Goal: Task Accomplishment & Management: Manage account settings

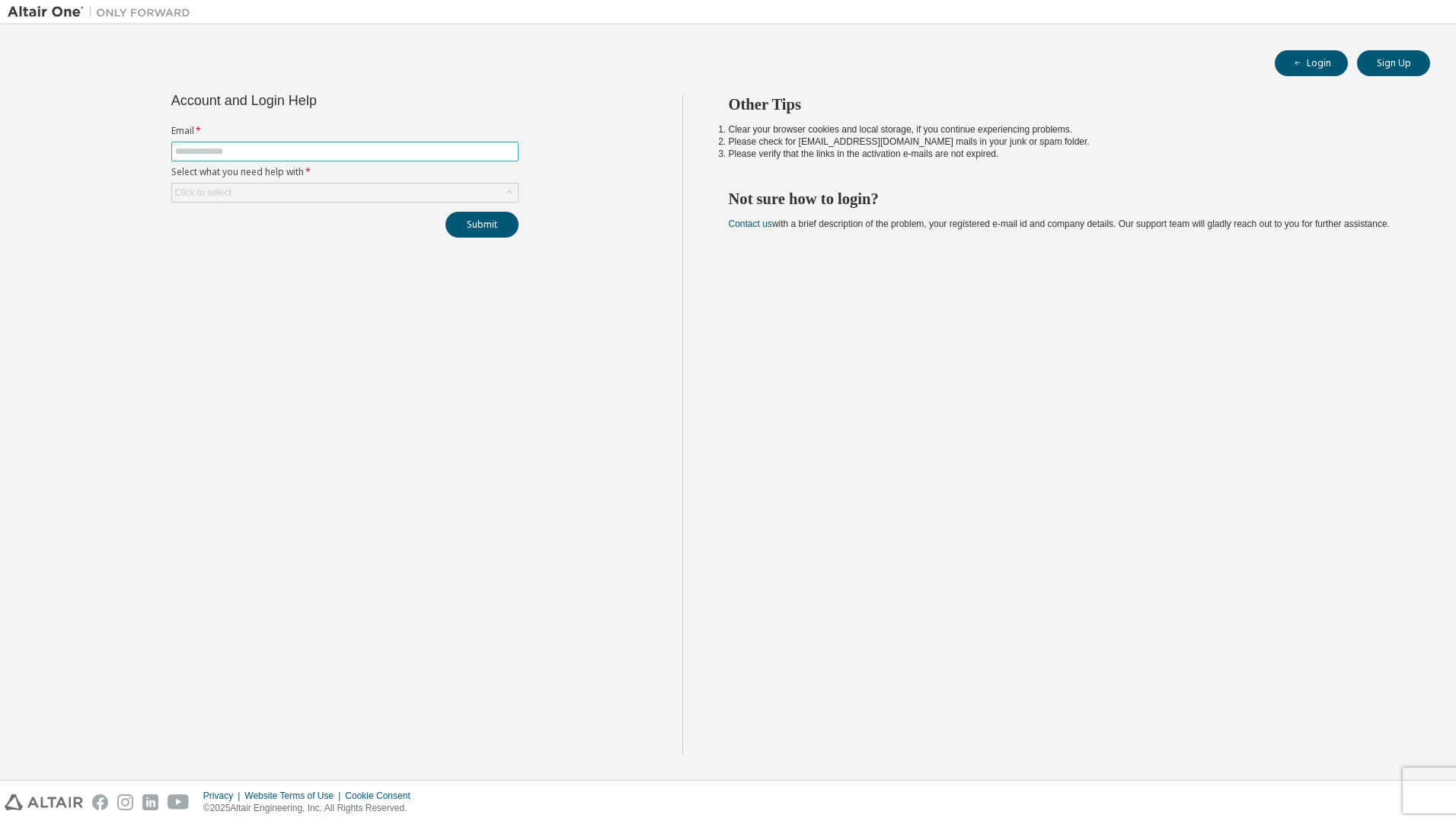
click at [272, 142] on span at bounding box center [345, 151] width 348 height 19
click at [272, 145] on input "text" at bounding box center [345, 151] width 340 height 12
type input "**********"
click at [446, 211] on button "Submit" at bounding box center [482, 224] width 73 height 26
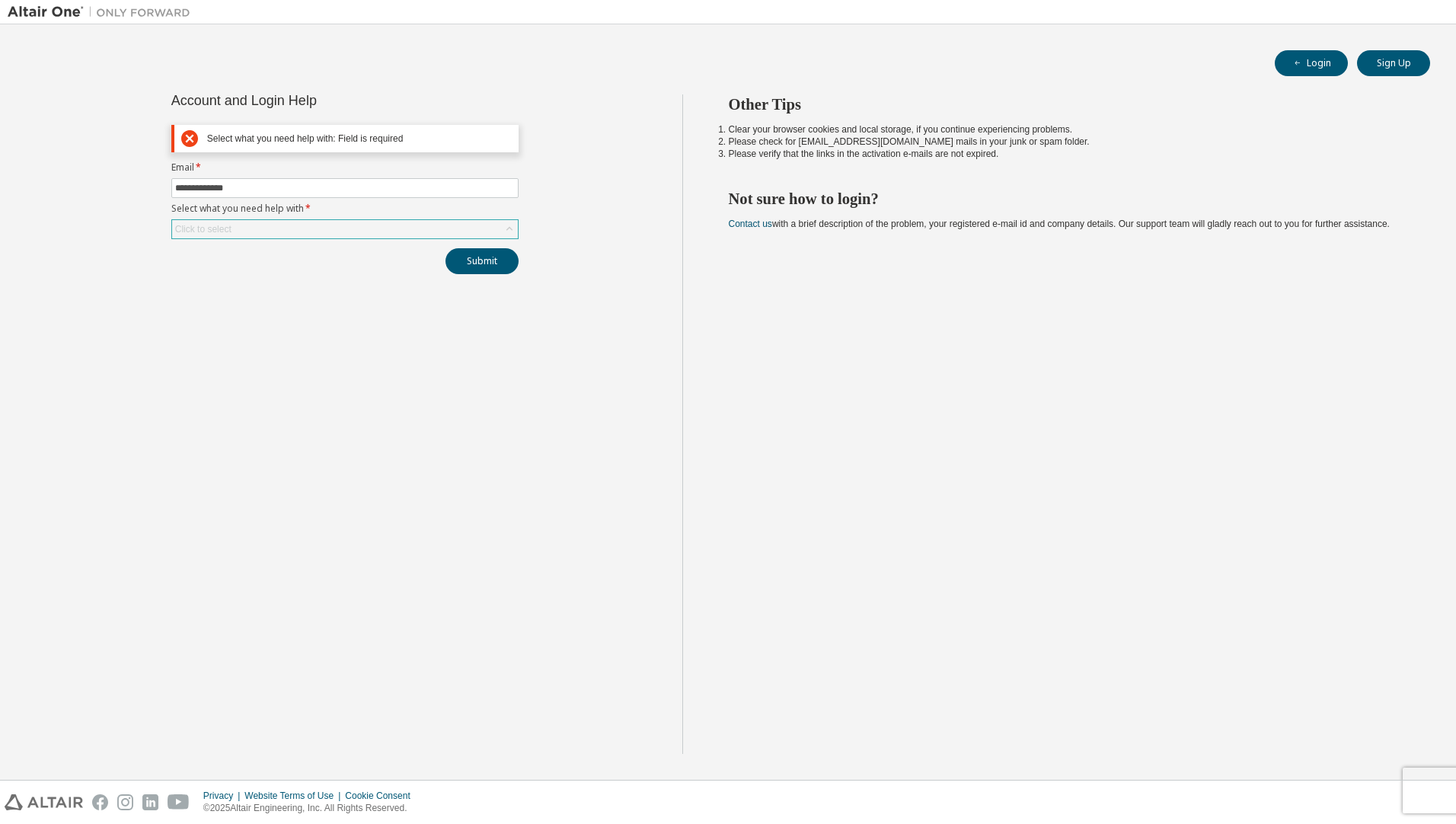
click at [258, 230] on div "Click to select" at bounding box center [345, 229] width 346 height 19
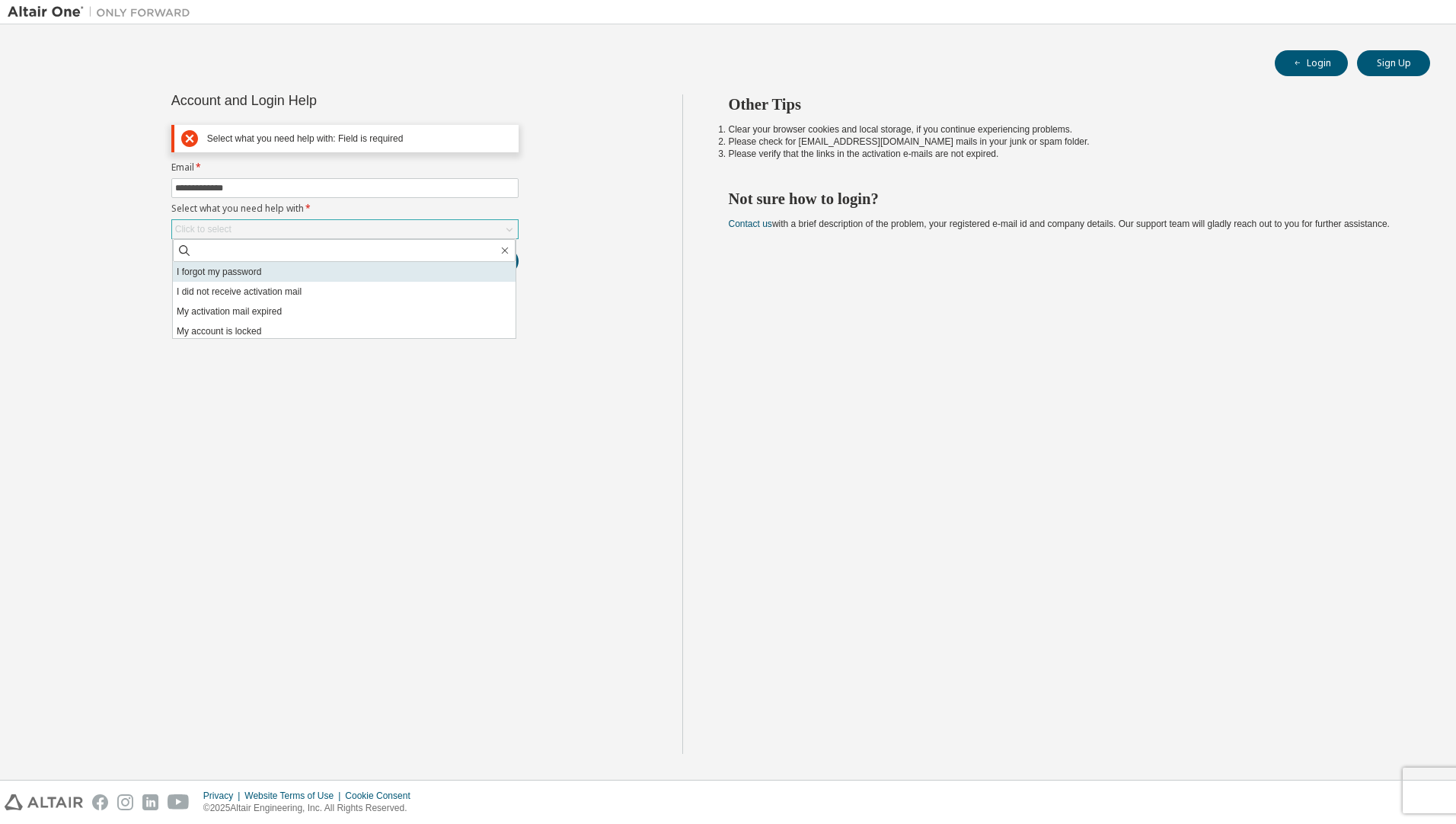
click at [268, 274] on li "I forgot my password" at bounding box center [343, 271] width 342 height 19
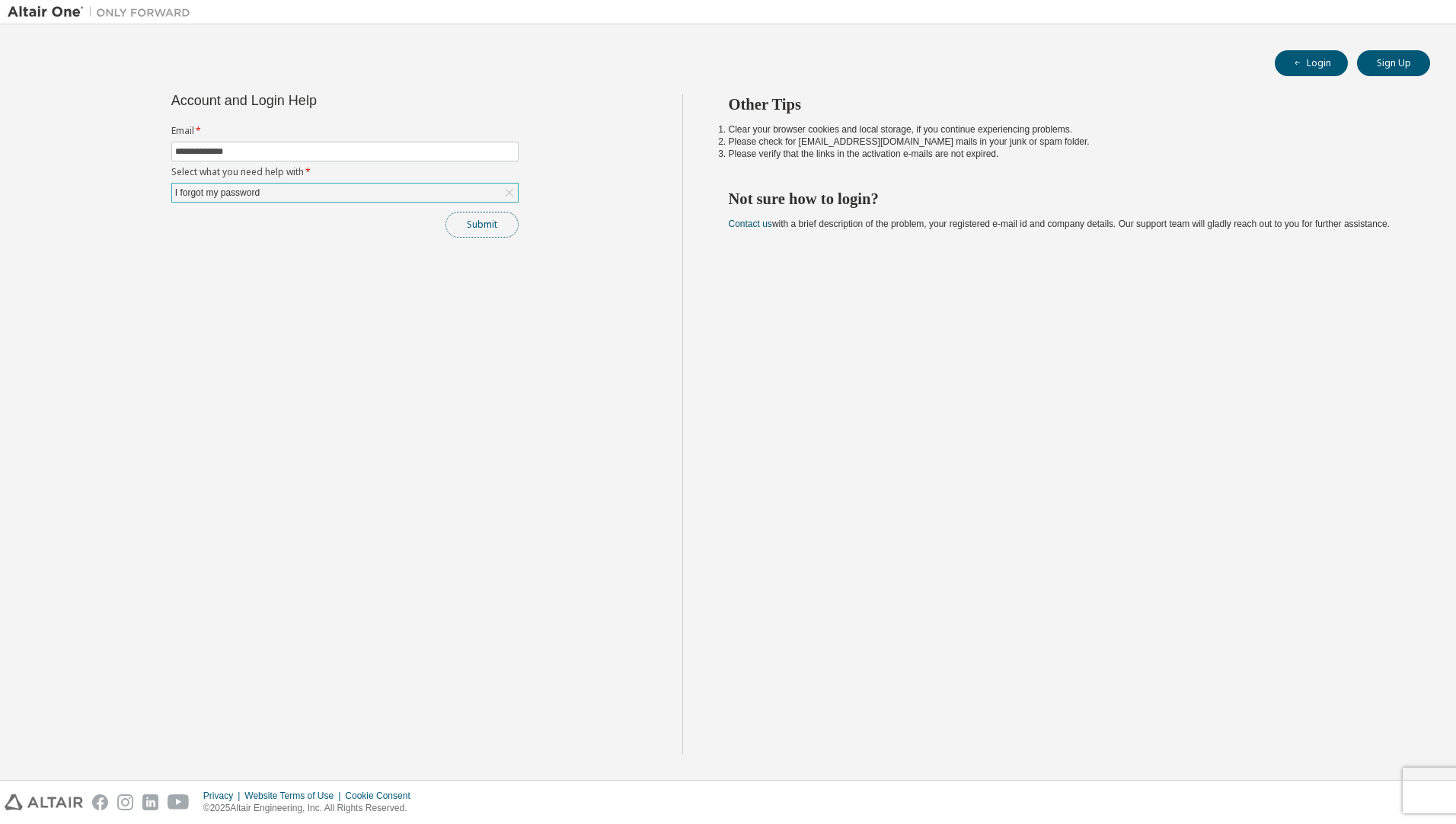
click at [502, 234] on button "Submit" at bounding box center [482, 224] width 73 height 26
click at [1337, 781] on link "Altair support" at bounding box center [1354, 782] width 61 height 13
click at [369, 156] on input "text" at bounding box center [345, 151] width 340 height 12
type input "**********"
click at [349, 197] on div "Click to select" at bounding box center [345, 193] width 346 height 19
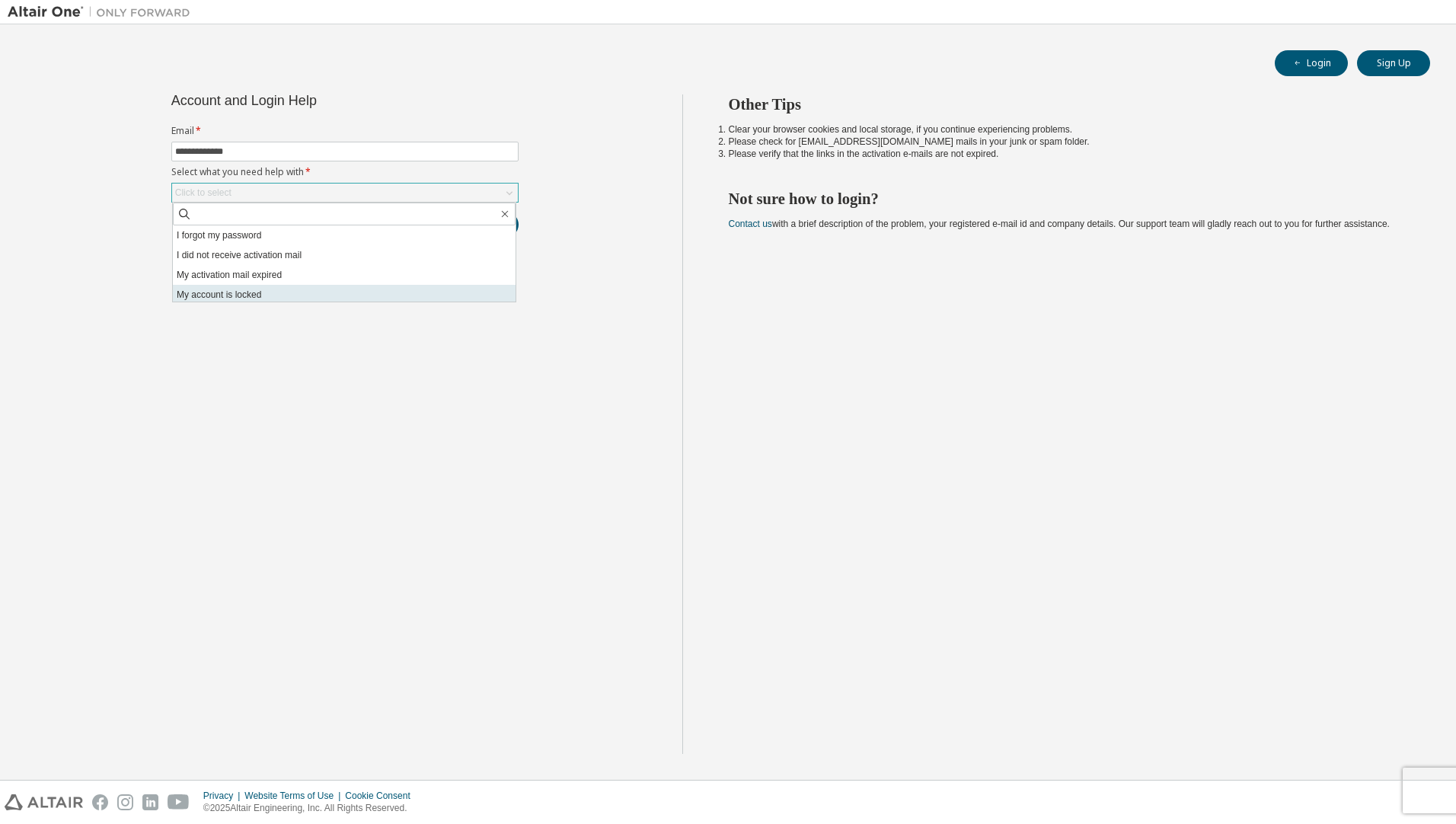
click at [299, 295] on li "My account is locked" at bounding box center [343, 294] width 342 height 19
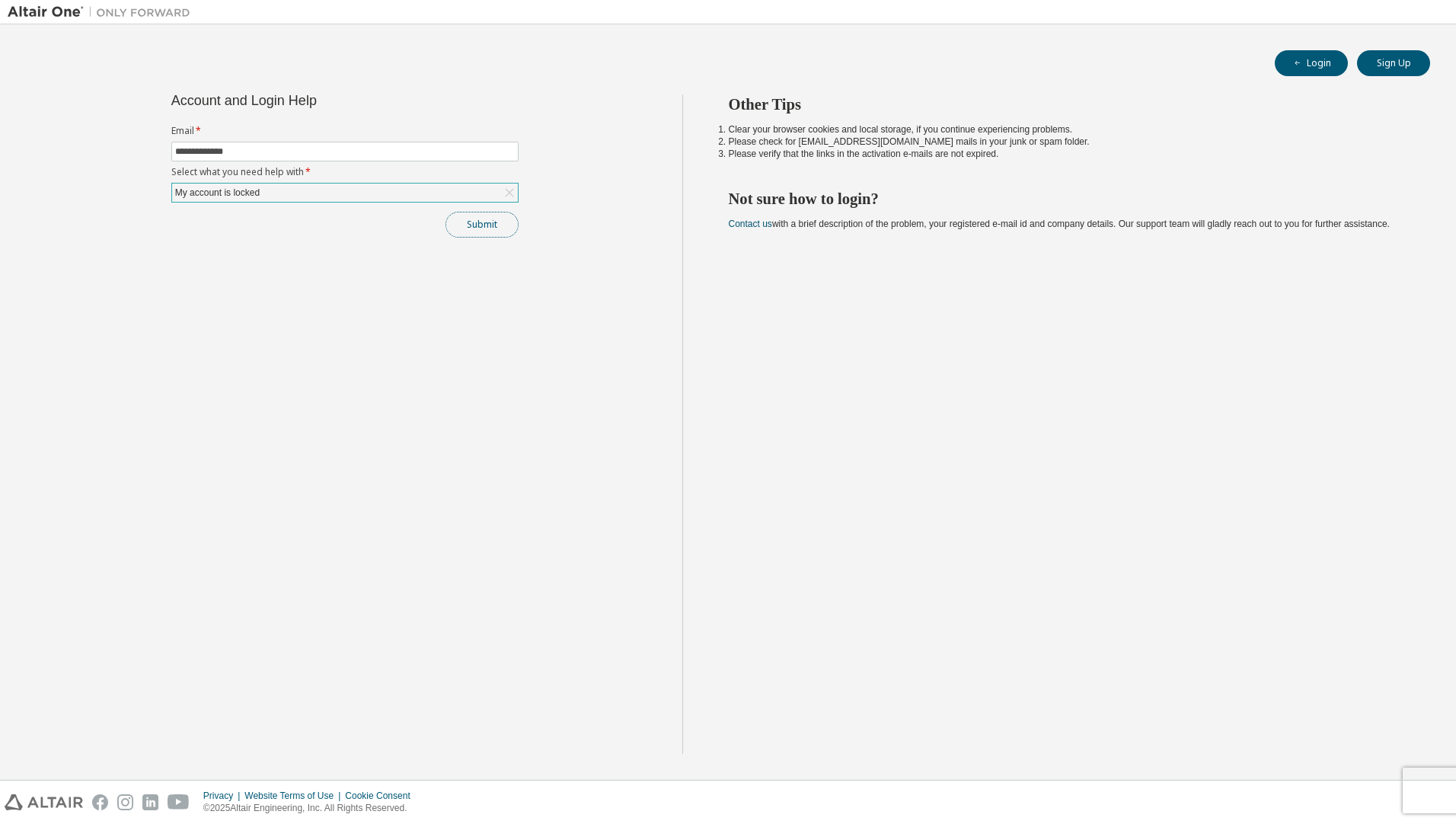
click at [485, 232] on button "Submit" at bounding box center [482, 224] width 73 height 26
click at [1346, 779] on link "Altair support" at bounding box center [1354, 782] width 61 height 13
